Goal: Find specific page/section: Find specific page/section

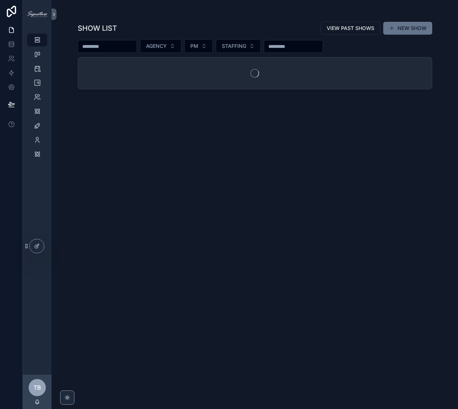
click at [100, 45] on input "scrollable content" at bounding box center [107, 46] width 59 height 10
click at [37, 83] on icon "scrollable content" at bounding box center [37, 82] width 7 height 7
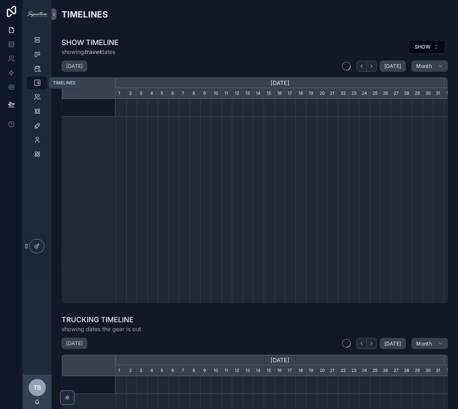
scroll to position [0, 328]
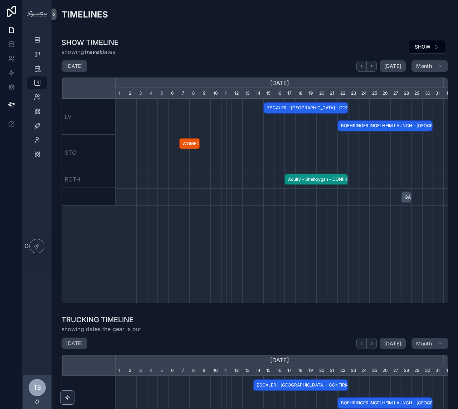
click at [373, 127] on span "BOEHRINGER INGELHEIM LAUNCH - [GEOGRAPHIC_DATA], [GEOGRAPHIC_DATA] - CONFIRMED" at bounding box center [385, 126] width 94 height 12
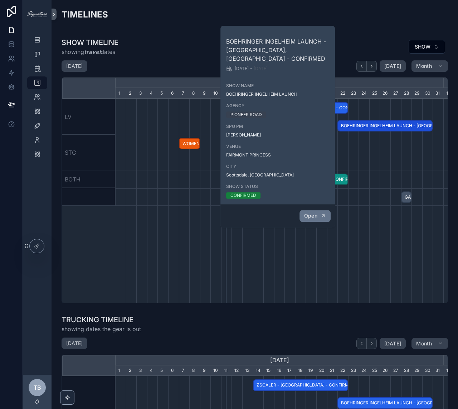
click at [304, 211] on button "Open" at bounding box center [314, 216] width 31 height 12
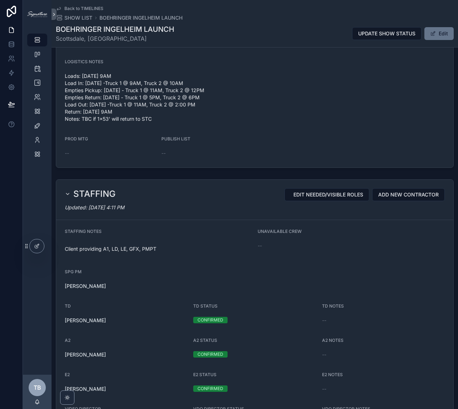
scroll to position [481, 0]
